Goal: Find specific page/section: Find specific page/section

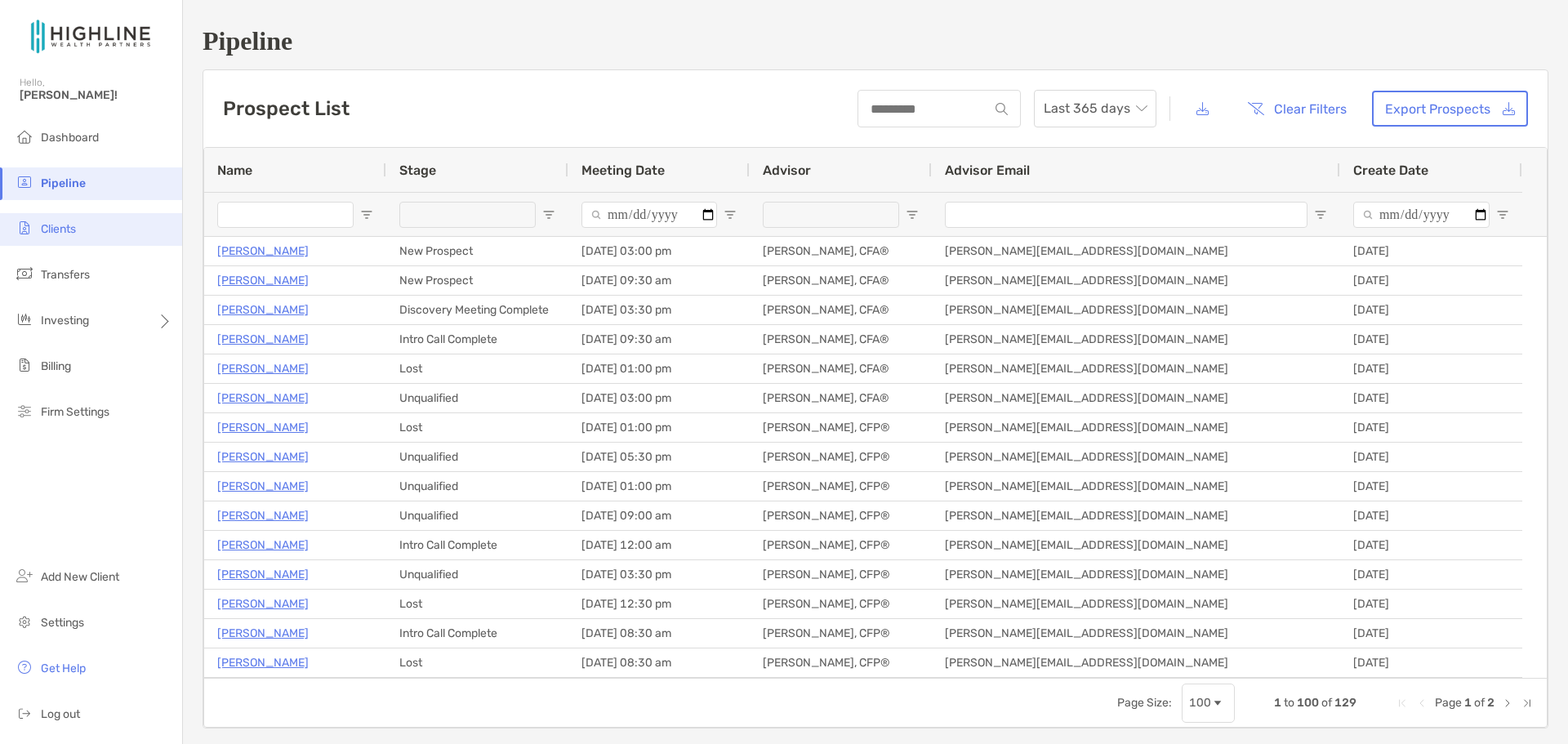
click at [80, 234] on li "Clients" at bounding box center [91, 229] width 182 height 33
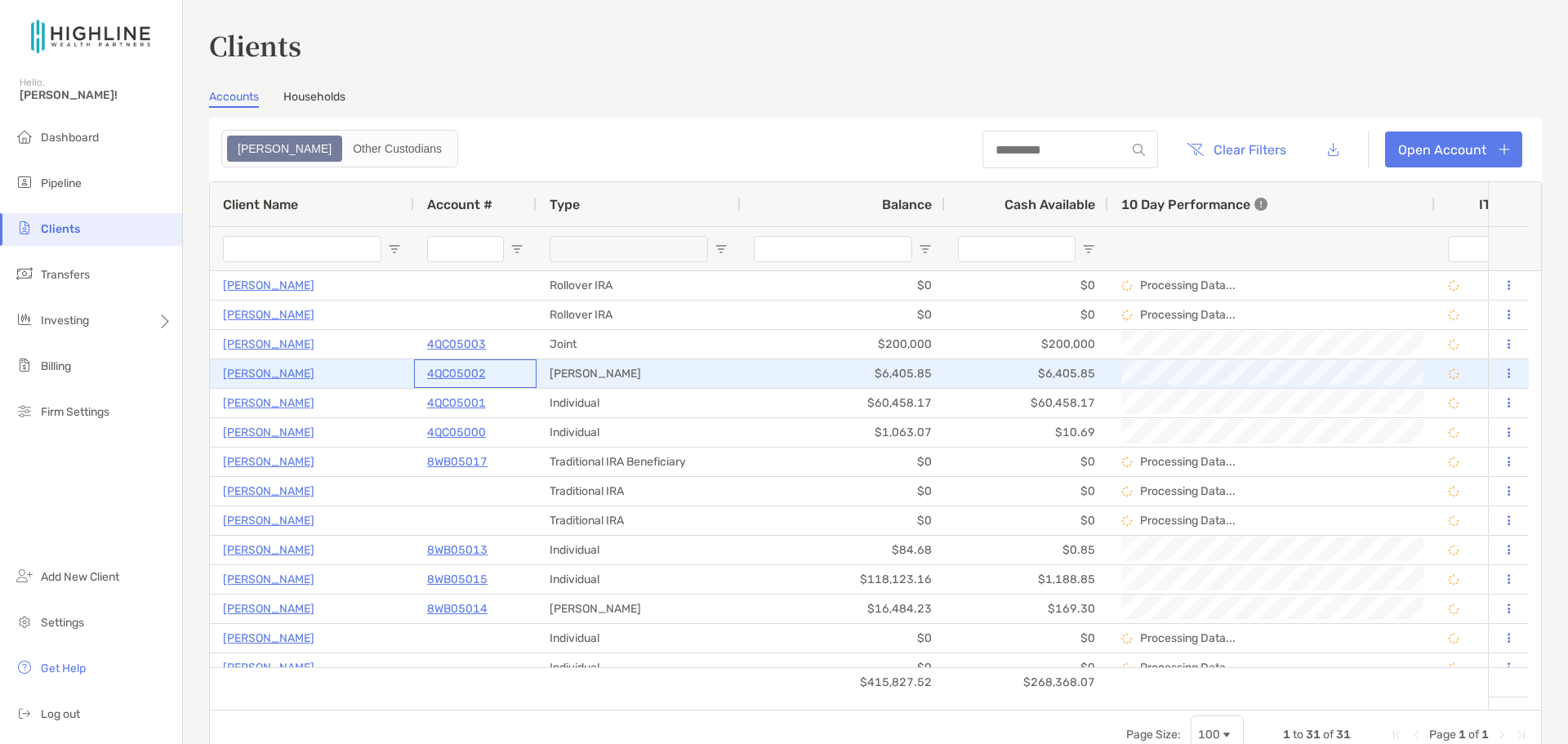
click at [452, 371] on p "4QC05002" at bounding box center [456, 373] width 58 height 20
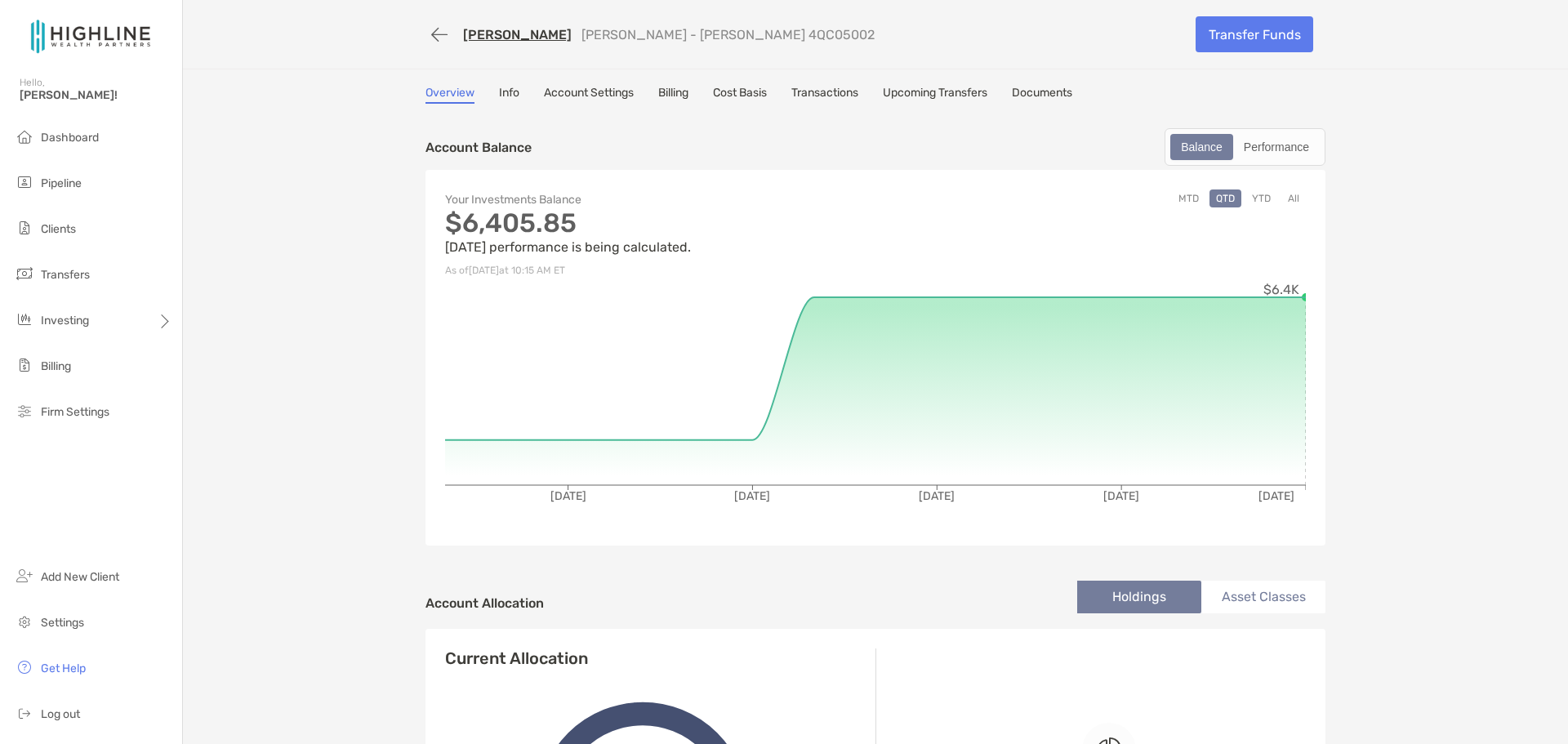
click at [1054, 97] on link "Documents" at bounding box center [1042, 94] width 60 height 18
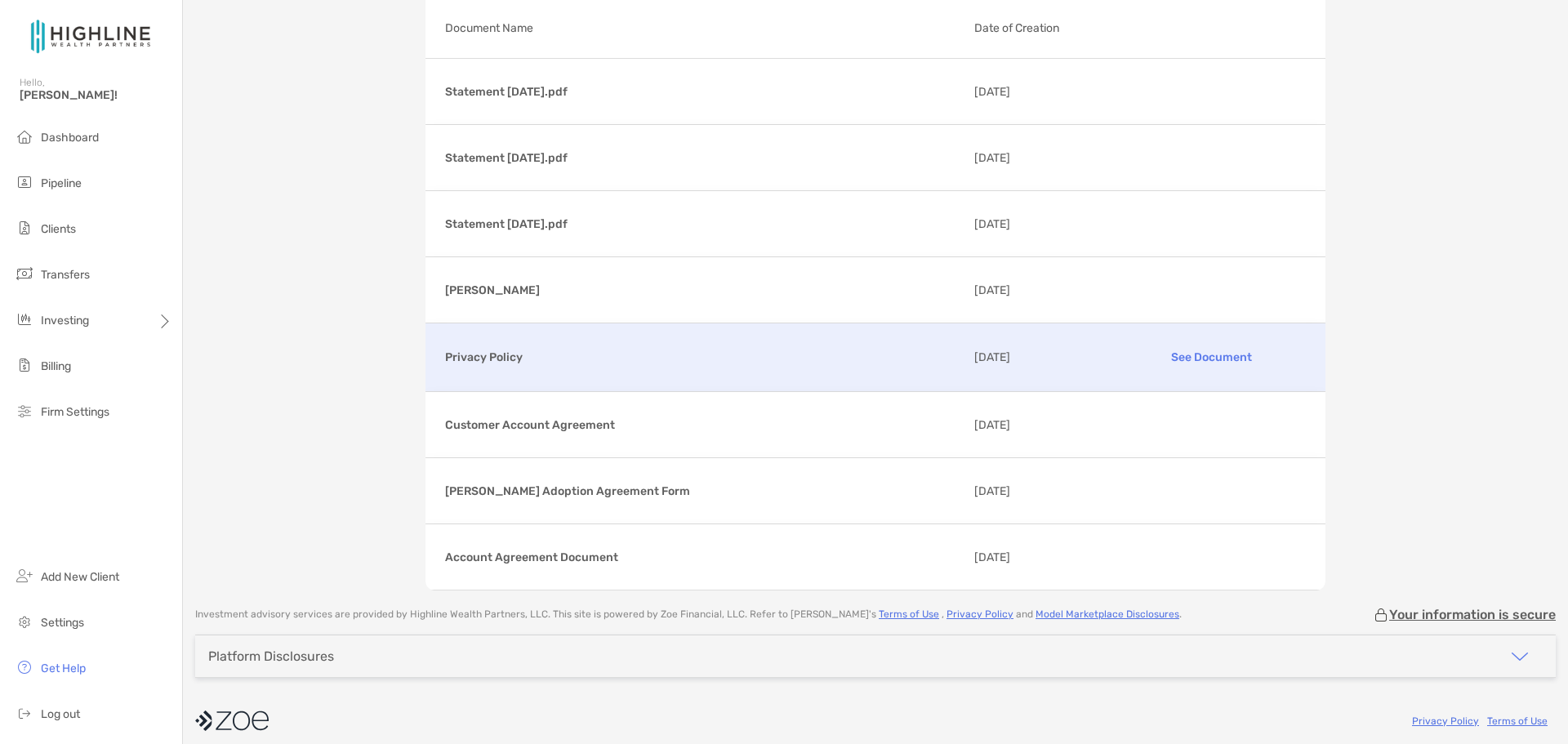
scroll to position [141, 0]
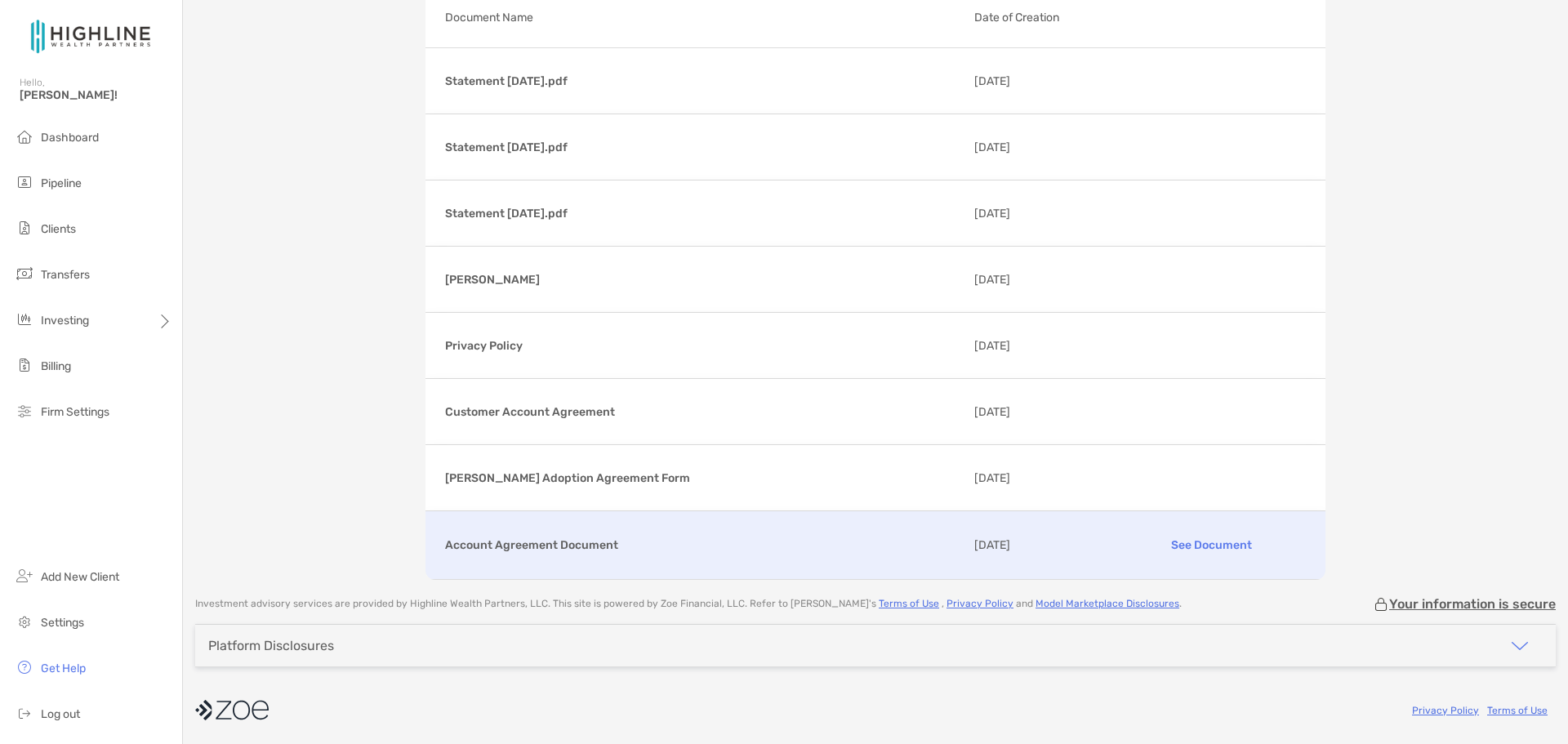
click at [1234, 545] on p "See Document" at bounding box center [1211, 546] width 190 height 29
